Goal: Information Seeking & Learning: Learn about a topic

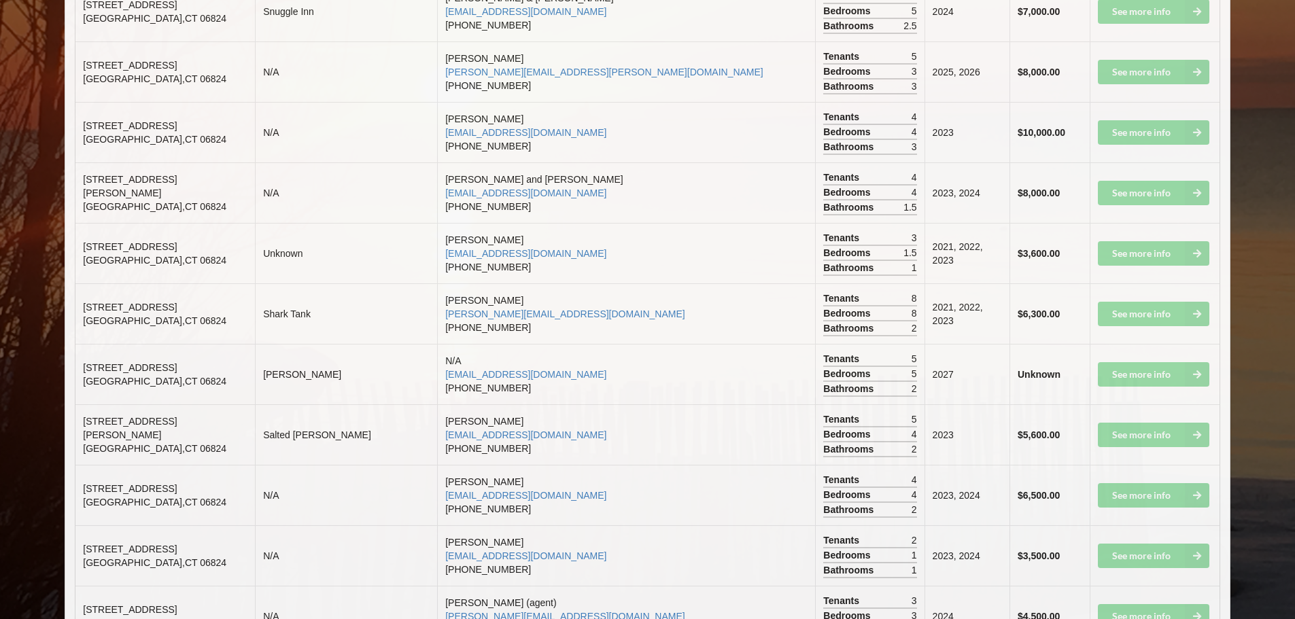
scroll to position [2379, 0]
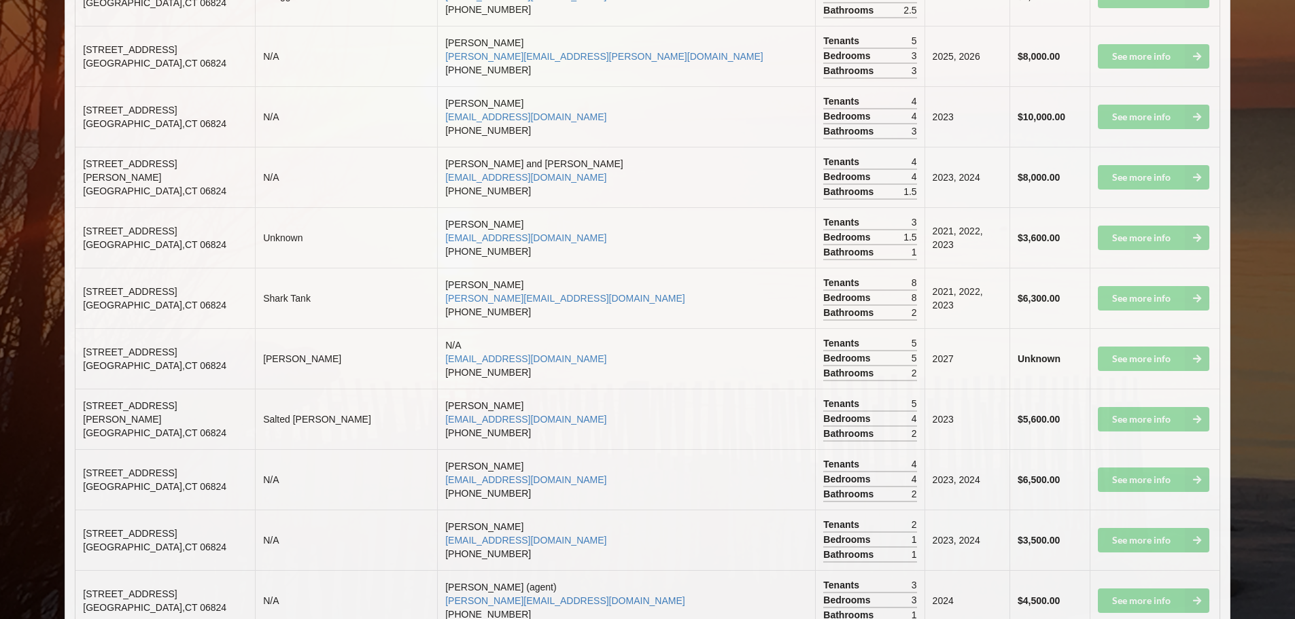
click at [1142, 103] on td "See more info" at bounding box center [1154, 116] width 130 height 60
click at [1195, 102] on td "See more info" at bounding box center [1154, 116] width 130 height 60
click at [108, 105] on span "[STREET_ADDRESS]" at bounding box center [130, 110] width 94 height 11
click at [1146, 105] on td "See more info" at bounding box center [1154, 116] width 130 height 60
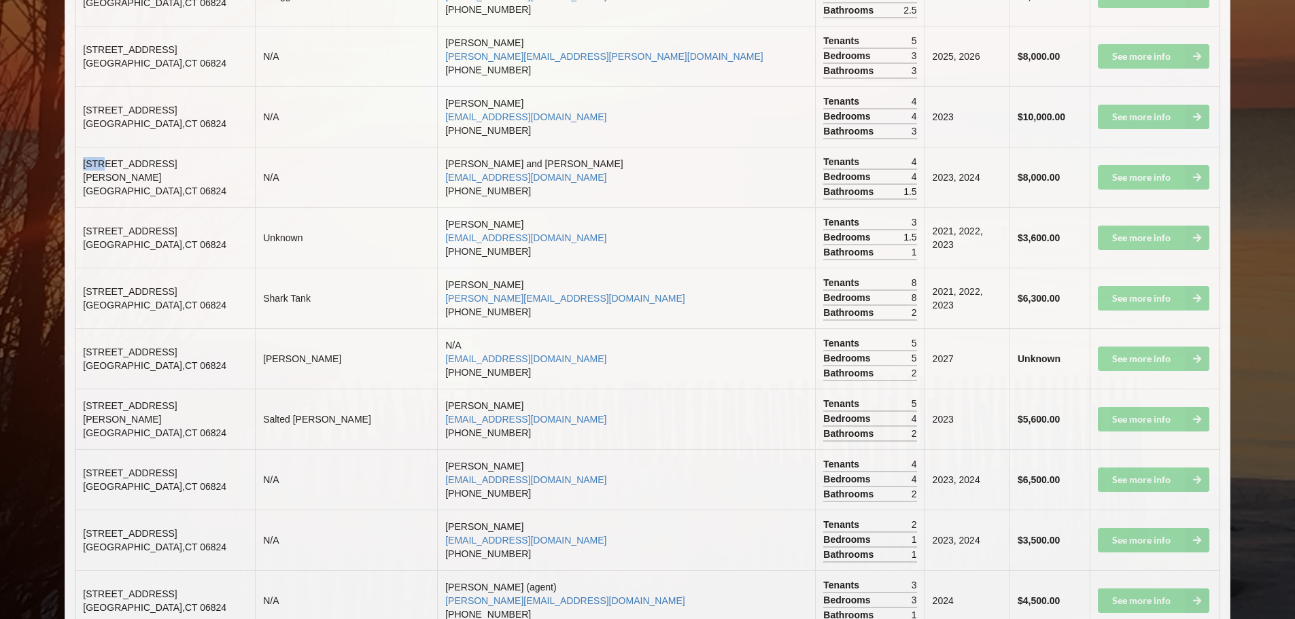
click at [1146, 105] on td "See more info" at bounding box center [1154, 116] width 130 height 60
click at [1200, 103] on td "See more info" at bounding box center [1154, 116] width 130 height 60
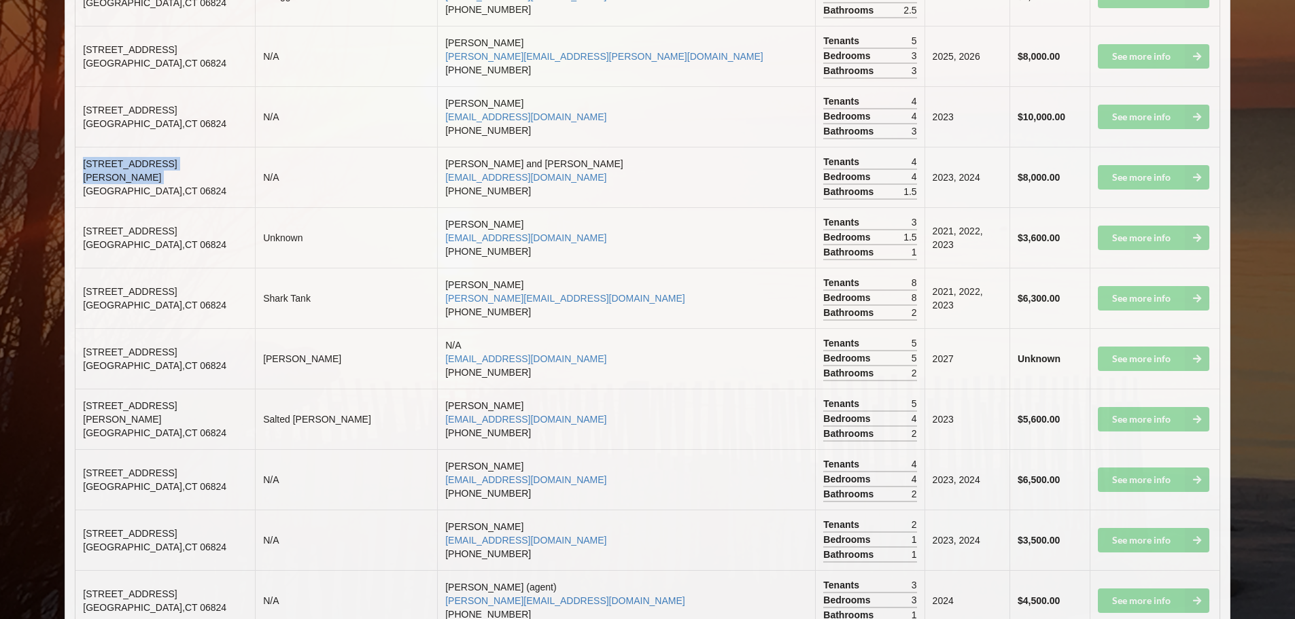
click at [1200, 103] on td "See more info" at bounding box center [1154, 116] width 130 height 60
